Goal: Check status

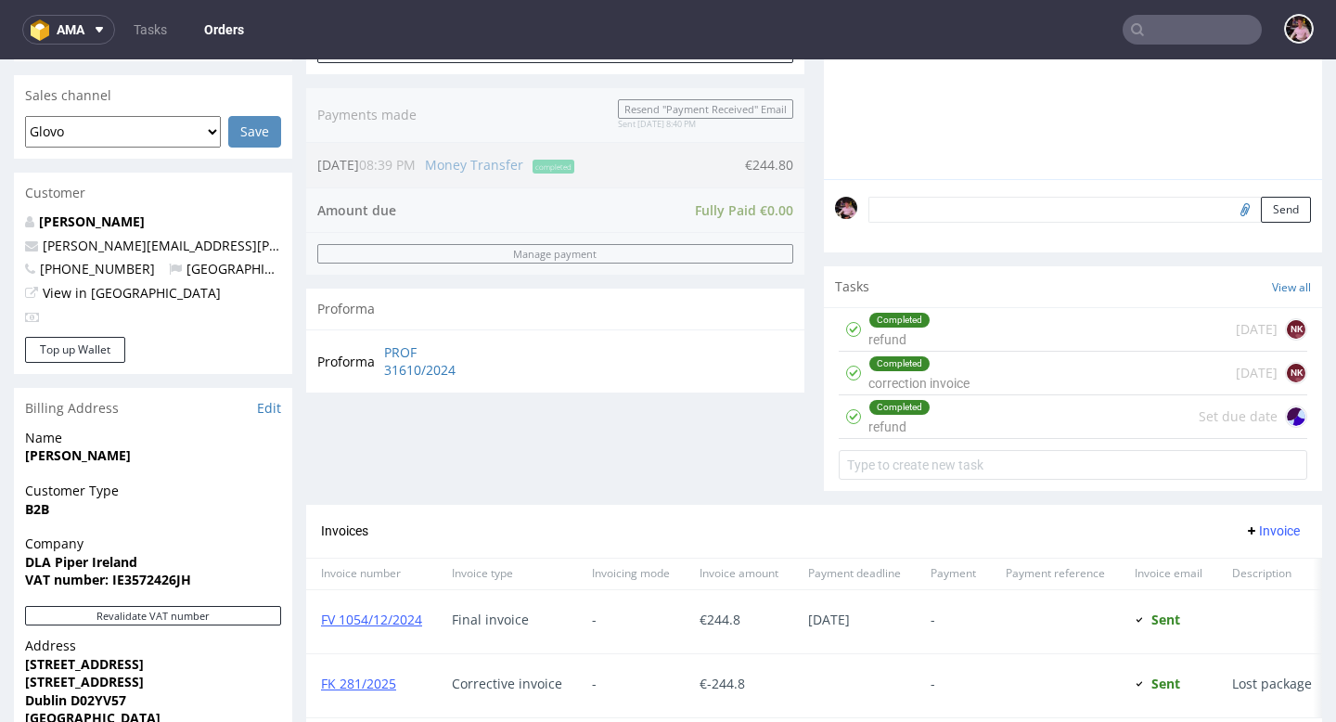
scroll to position [537, 0]
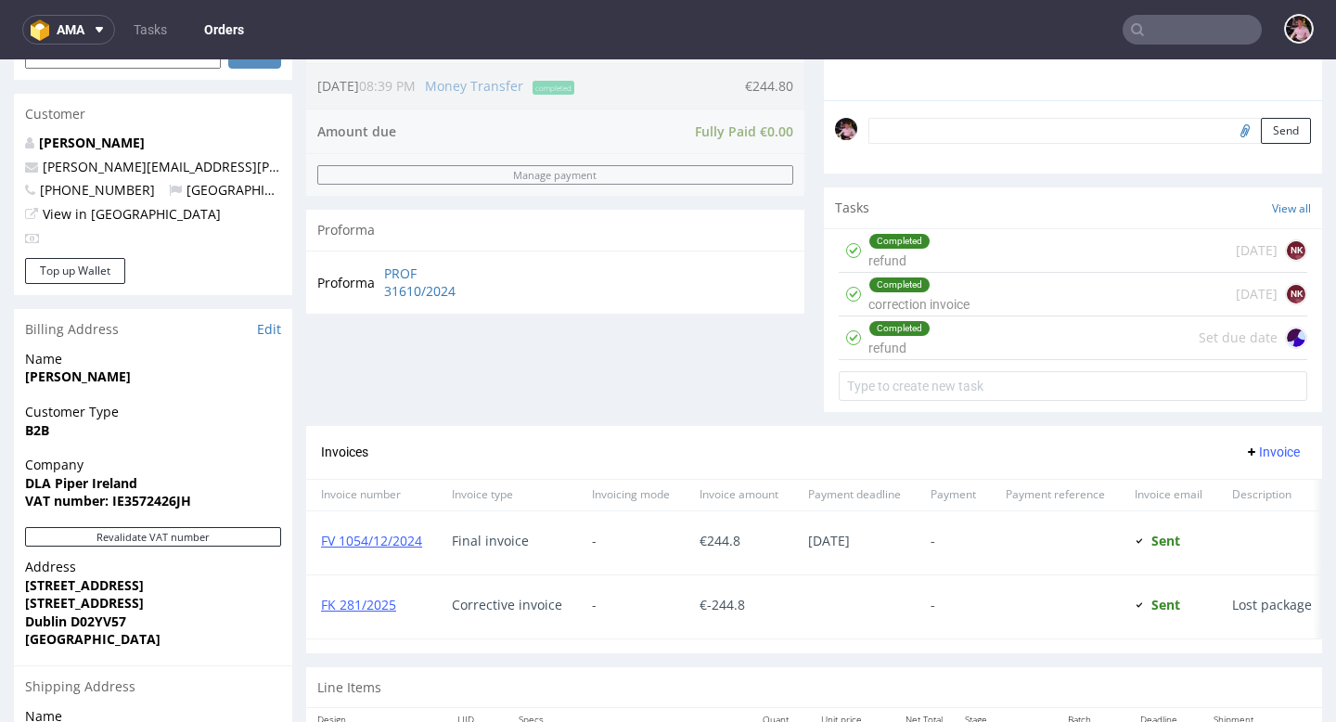
click at [964, 360] on div "Completed refund Set due date" at bounding box center [1073, 338] width 469 height 44
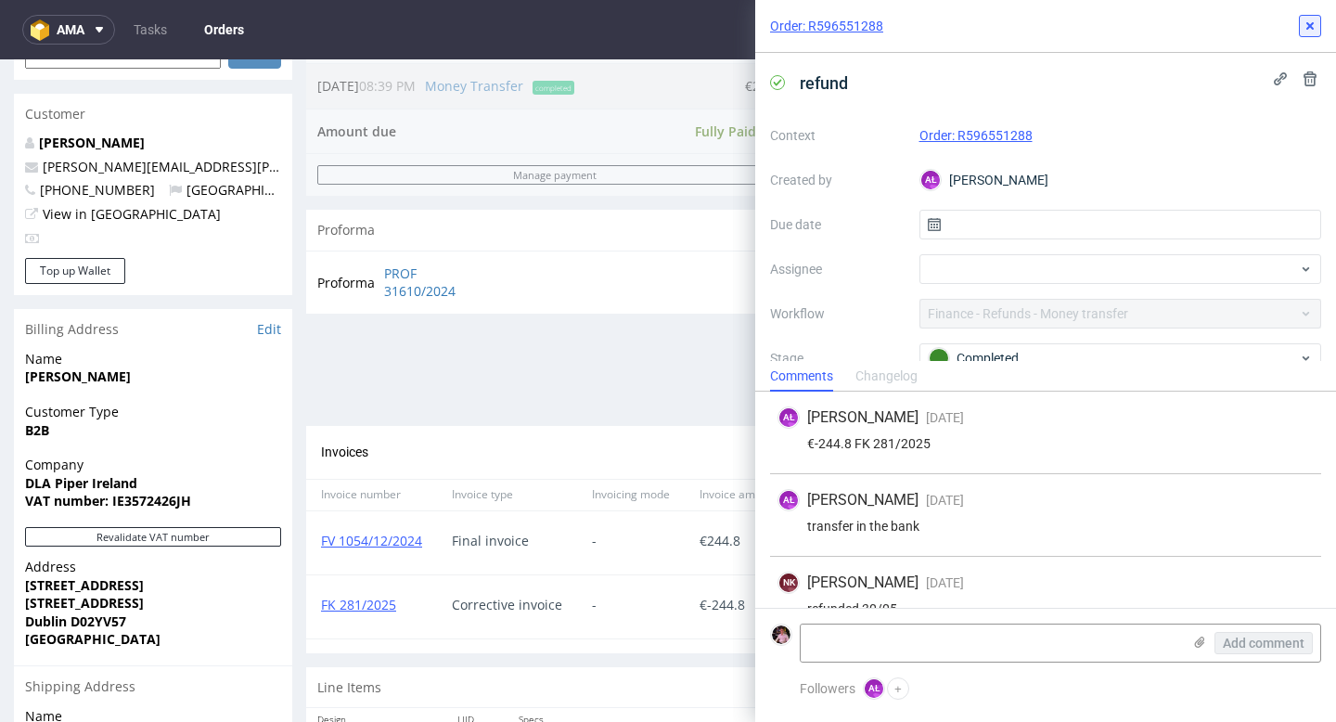
click at [1307, 31] on icon at bounding box center [1310, 26] width 15 height 15
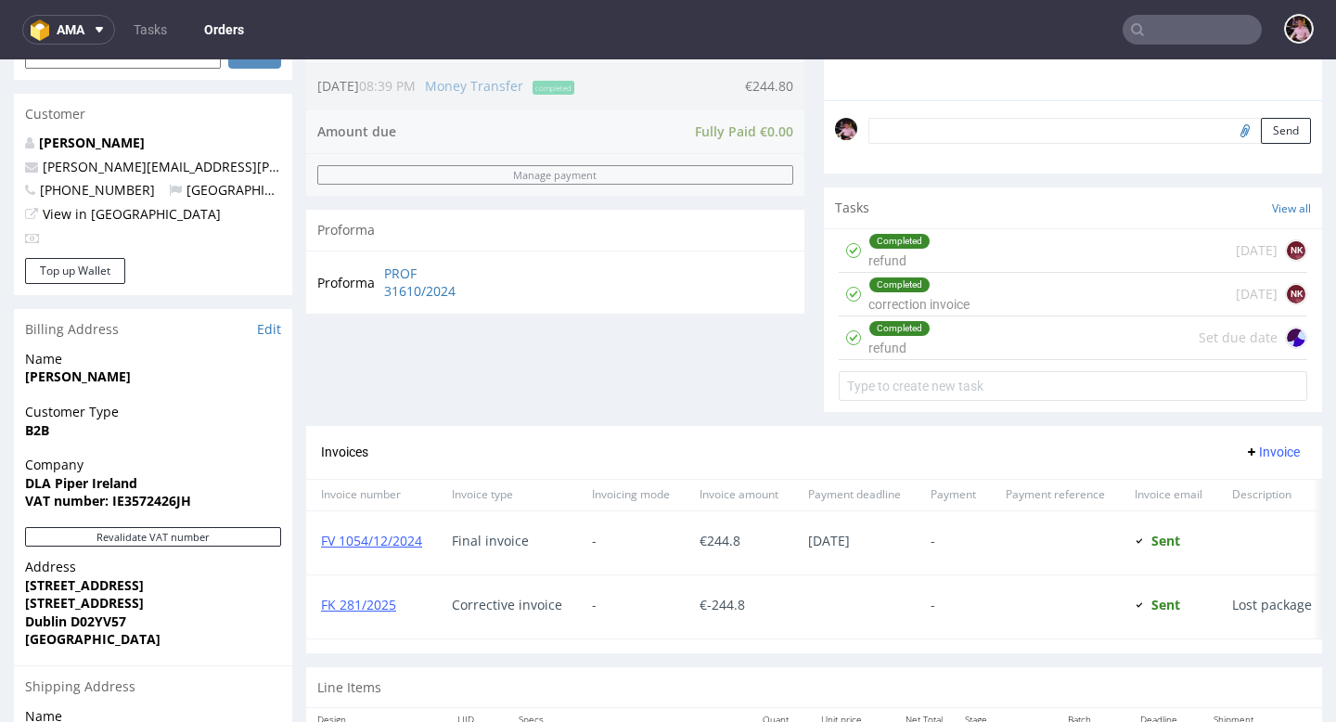
click at [1067, 267] on div "Completed refund [DATE] NK" at bounding box center [1073, 251] width 469 height 44
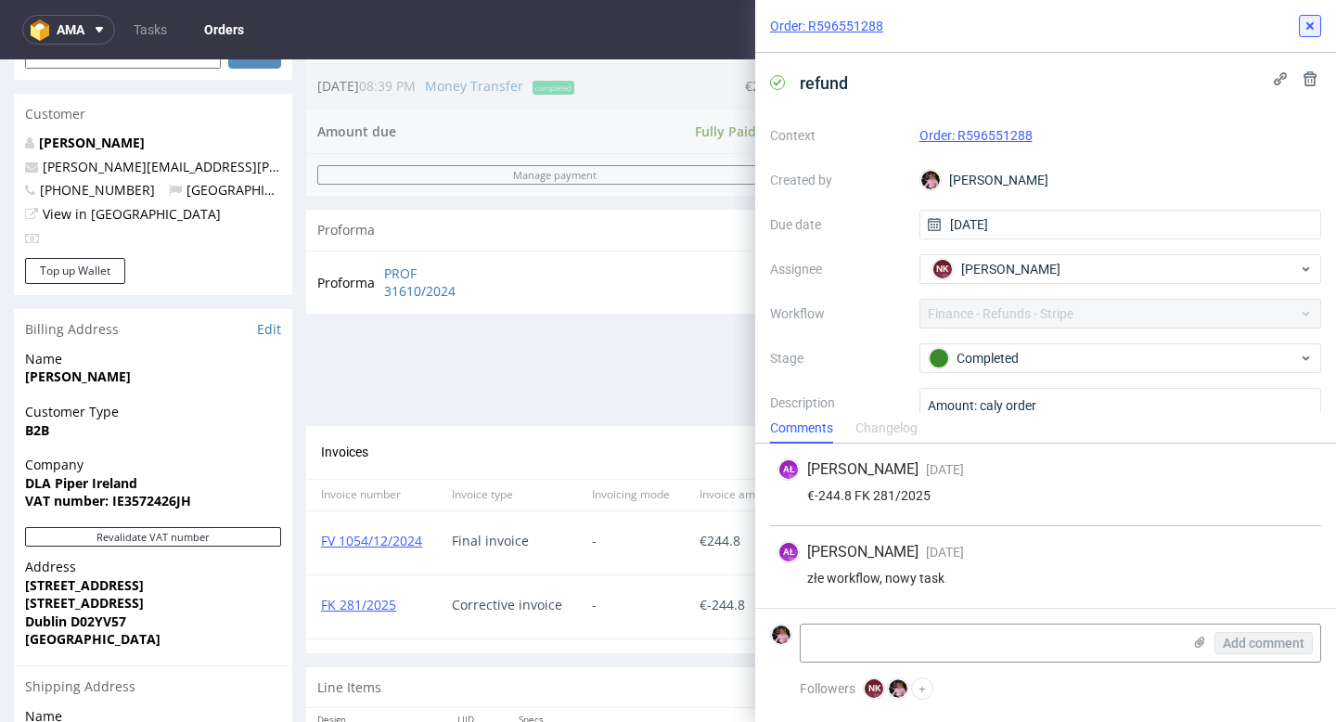
click at [1309, 28] on icon at bounding box center [1310, 26] width 15 height 15
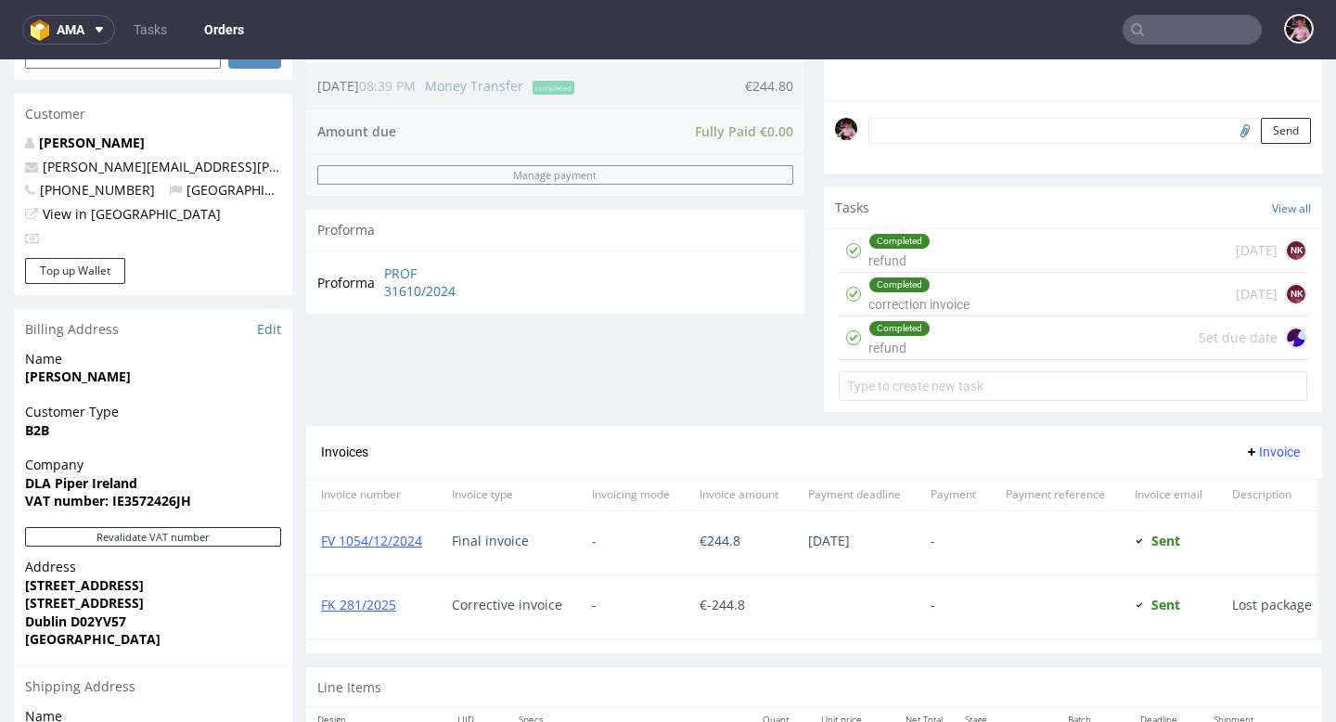
click at [1039, 316] on div "Completed correction invoice [DATE] NK" at bounding box center [1073, 295] width 469 height 44
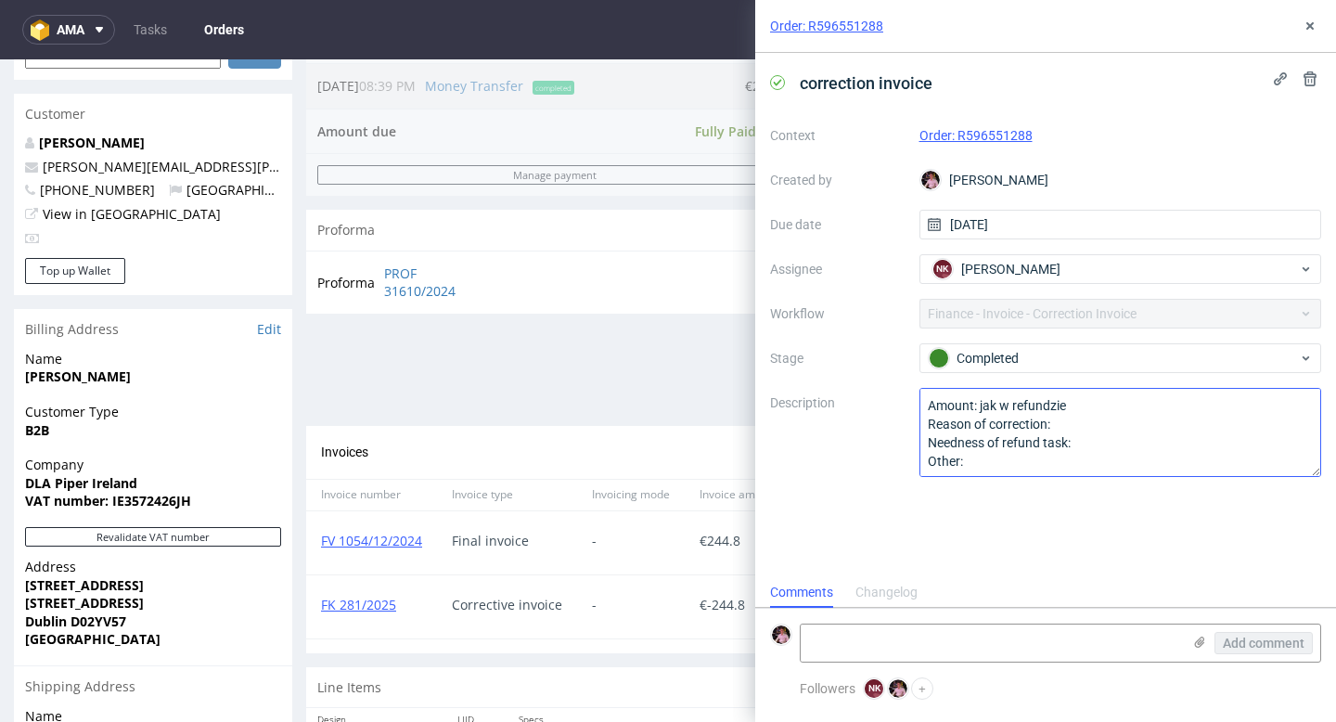
scroll to position [2, 0]
click at [1308, 19] on icon at bounding box center [1310, 26] width 15 height 15
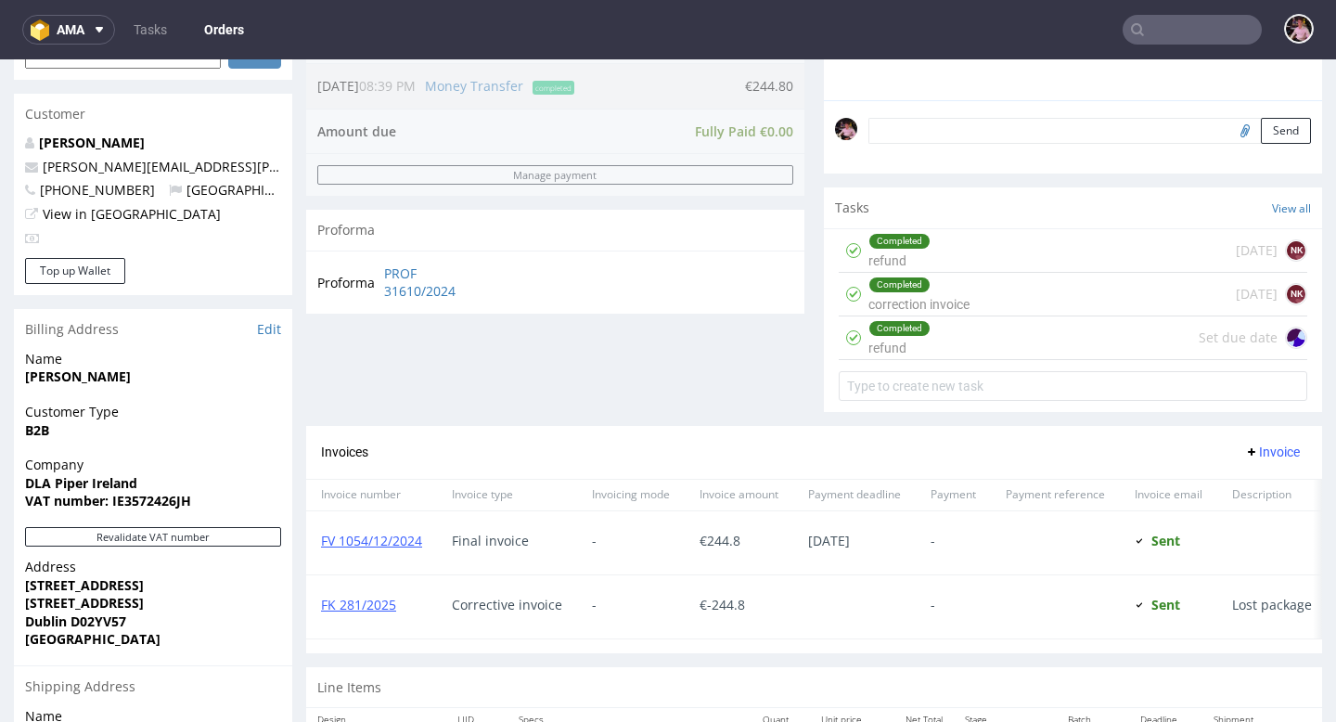
click at [998, 264] on div "Completed refund [DATE] NK" at bounding box center [1073, 251] width 469 height 44
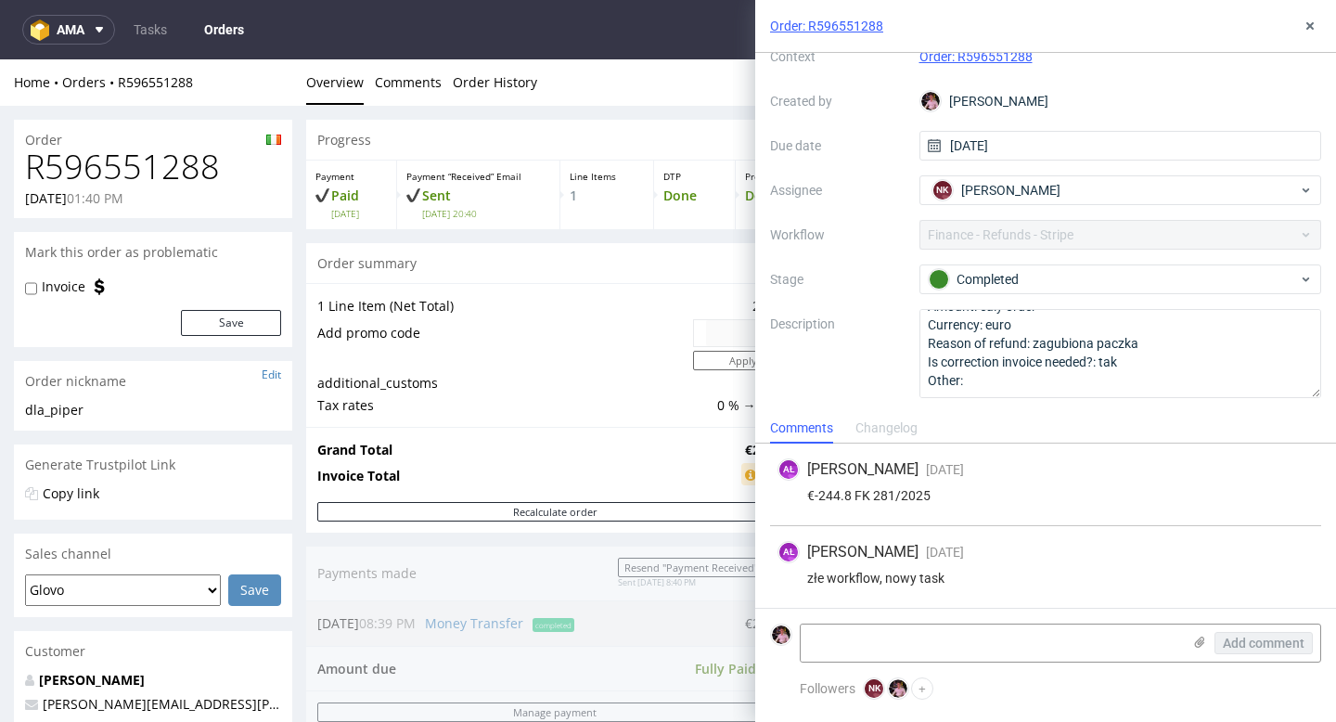
click at [140, 158] on h1 "R596551288" at bounding box center [153, 166] width 256 height 37
copy h1 "R596551288"
